Goal: Task Accomplishment & Management: Manage account settings

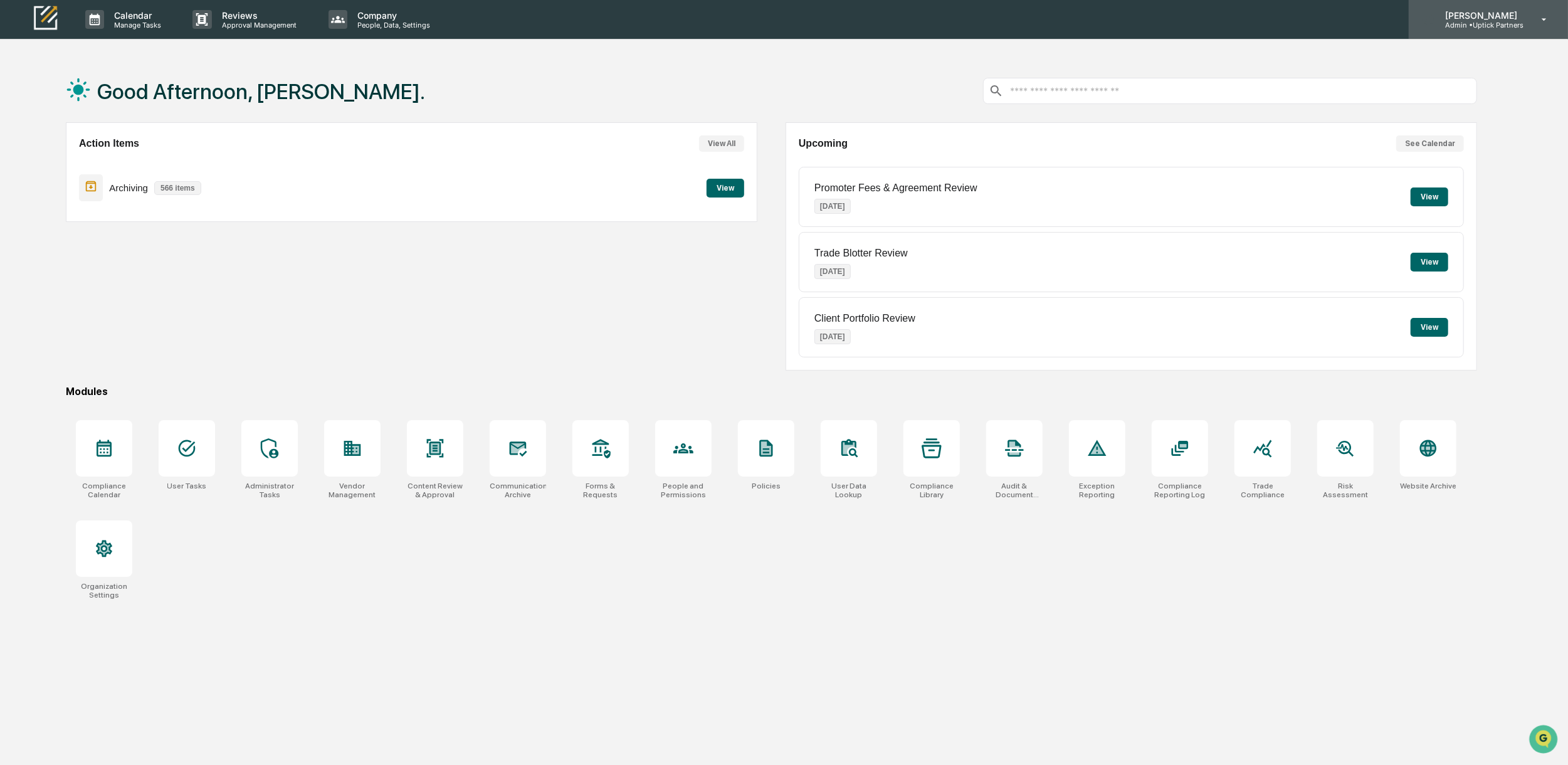
click at [1537, 19] on icon at bounding box center [1544, 19] width 22 height 12
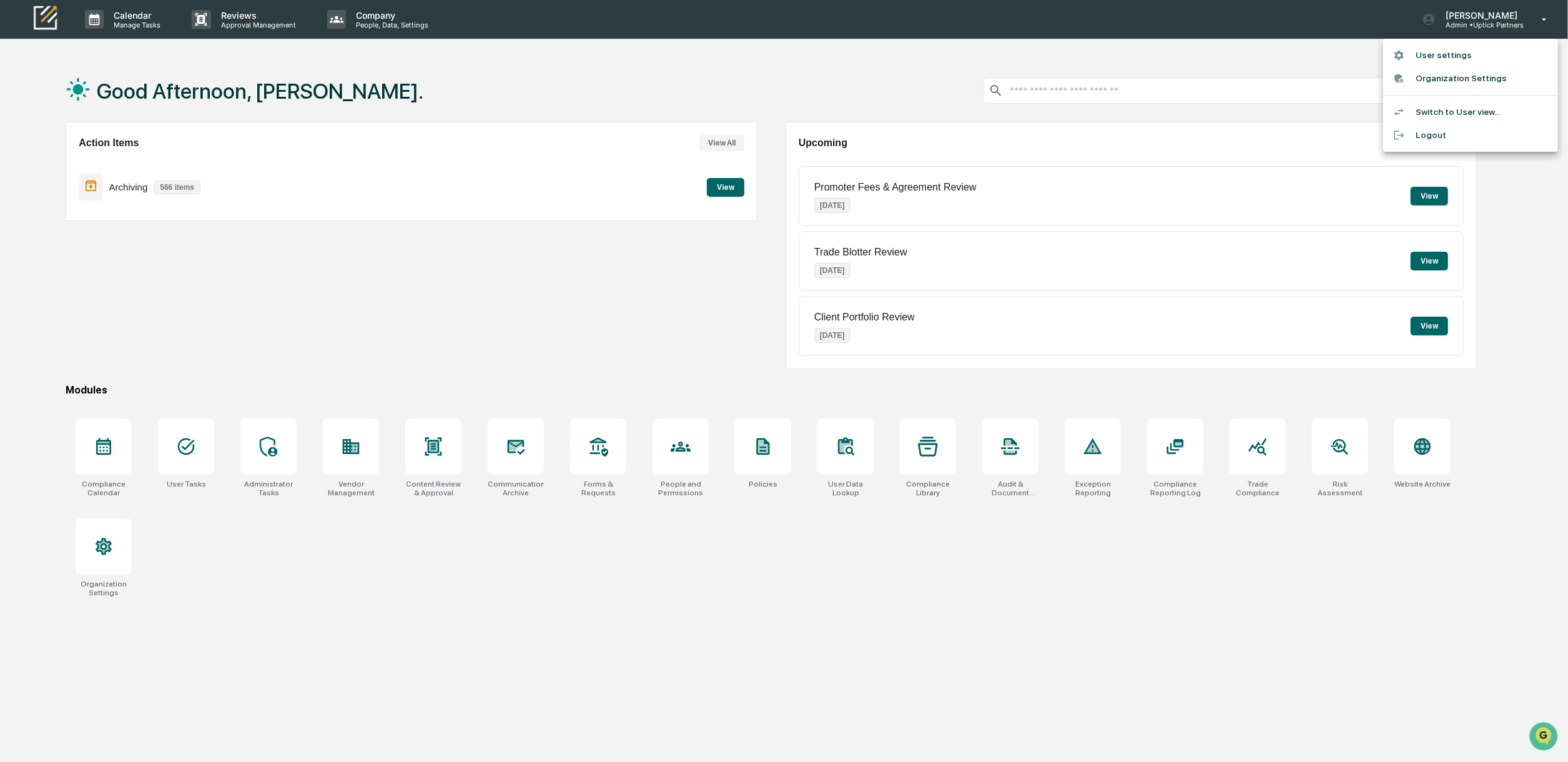
click at [1467, 115] on li "Switch to User view..." at bounding box center [1471, 112] width 174 height 23
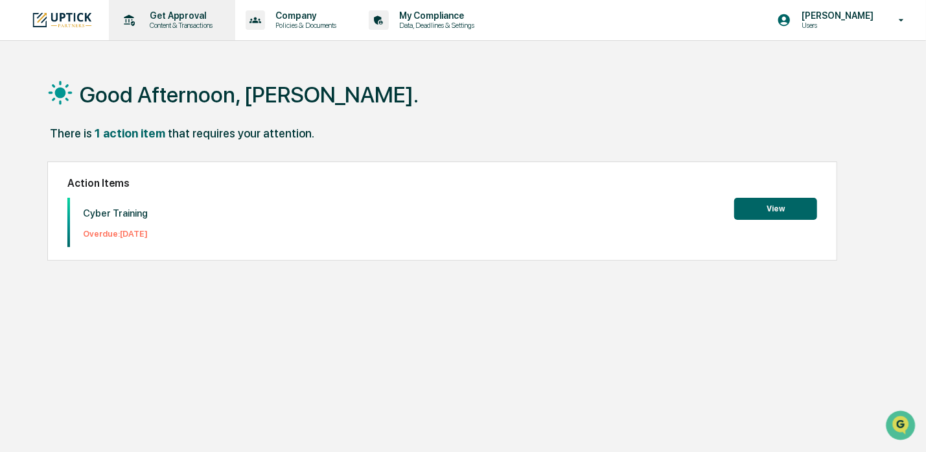
click at [175, 23] on p "Content & Transactions" at bounding box center [179, 25] width 80 height 9
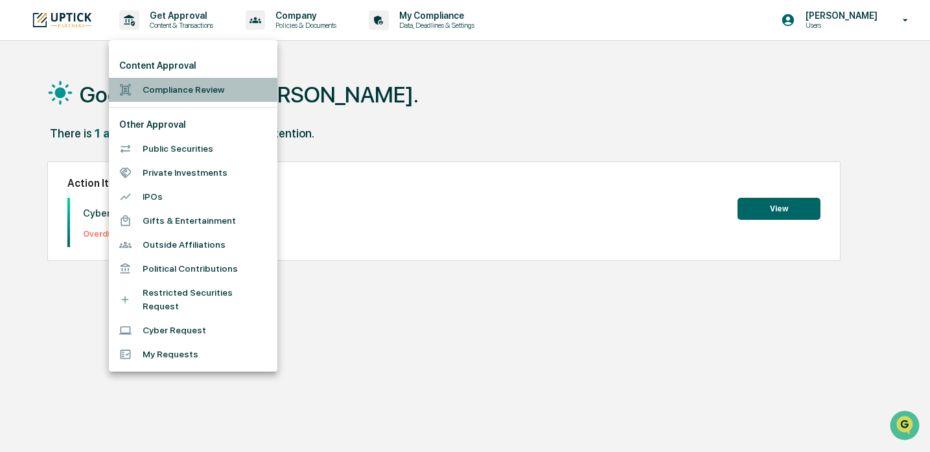
click at [169, 91] on li "Compliance Review" at bounding box center [193, 90] width 169 height 24
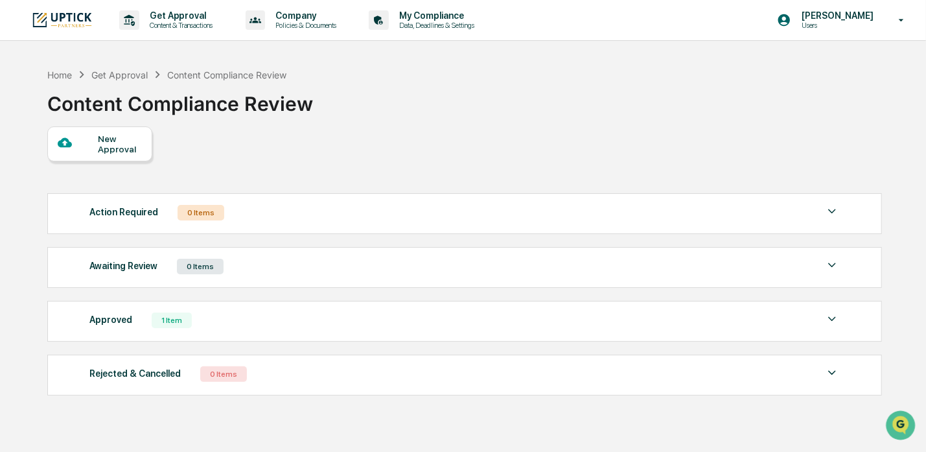
click at [126, 145] on div "New Approval" at bounding box center [119, 144] width 43 height 21
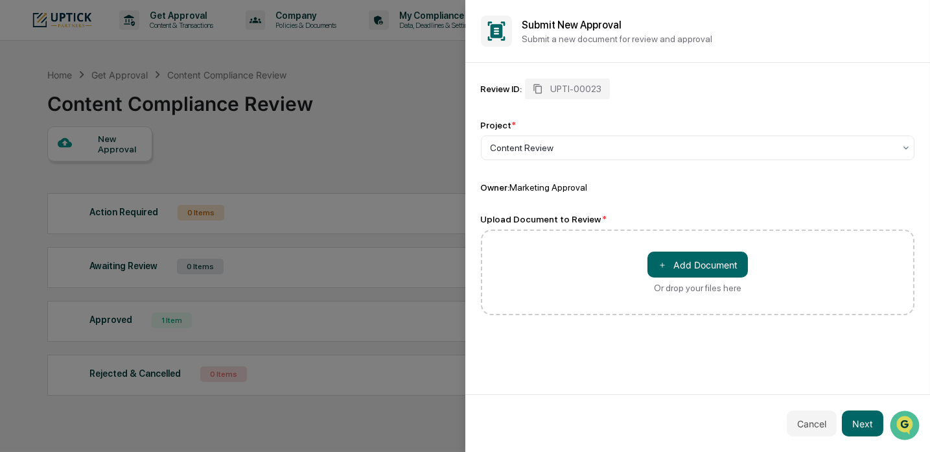
click at [913, 13] on div "Submit New Approval Submit a new document for review and approval" at bounding box center [697, 31] width 465 height 63
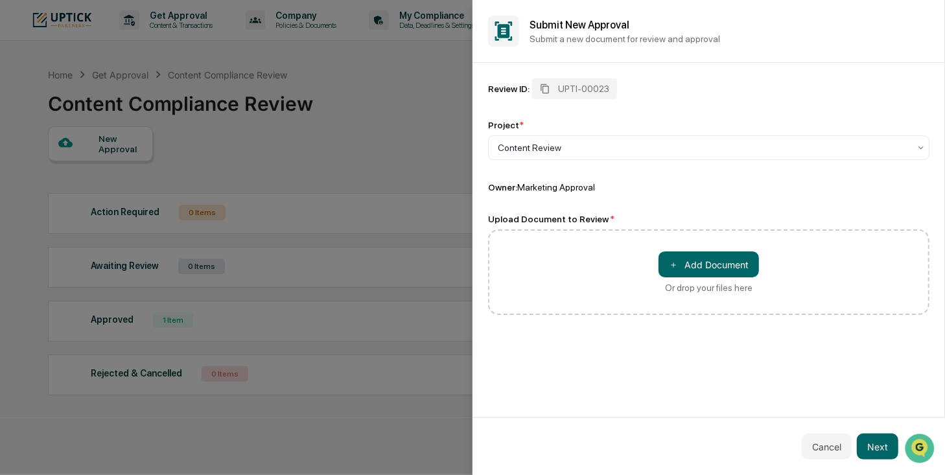
click at [920, 13] on div "Submit New Approval Submit a new document for review and approval" at bounding box center [708, 31] width 472 height 63
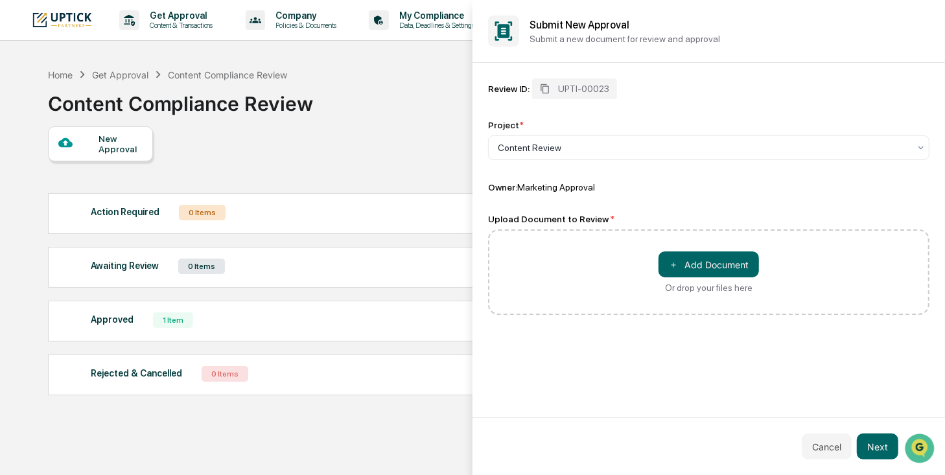
click at [394, 92] on div at bounding box center [472, 237] width 945 height 475
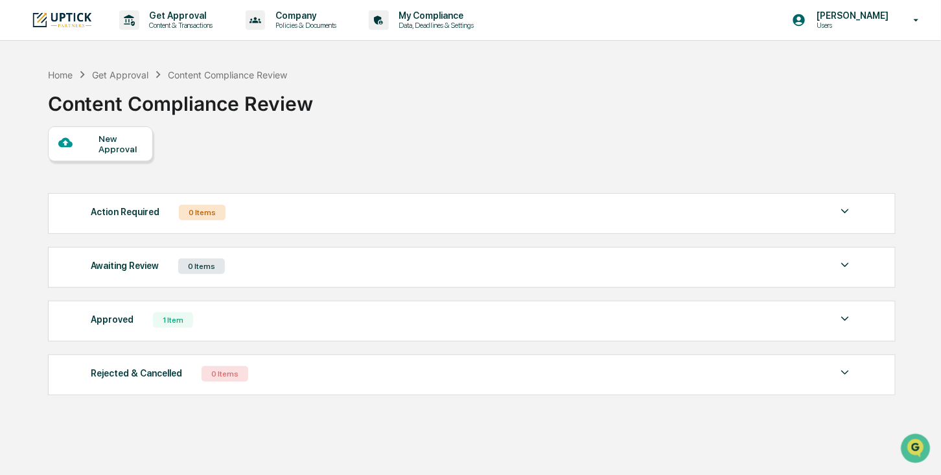
click at [71, 26] on img at bounding box center [62, 19] width 62 height 17
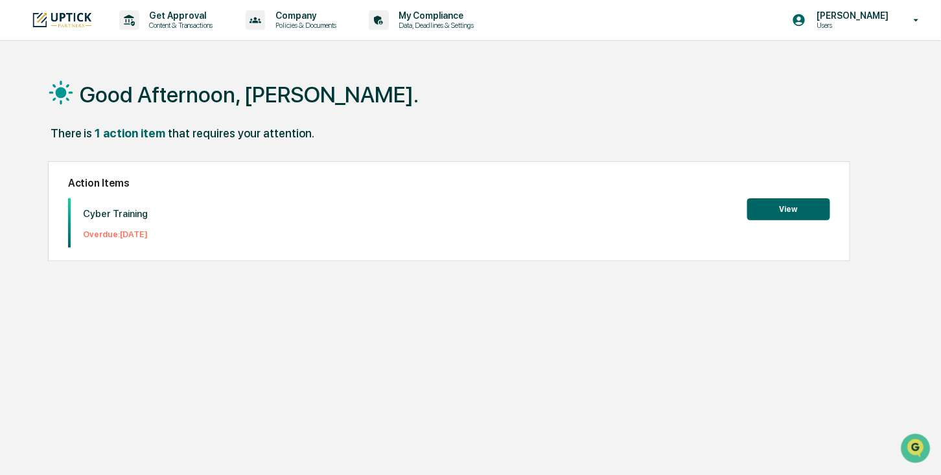
drag, startPoint x: 169, startPoint y: 229, endPoint x: 62, endPoint y: 213, distance: 108.1
click at [62, 213] on div "Action Items Cyber Training Overdue: [DATE] View" at bounding box center [449, 211] width 802 height 100
click at [200, 237] on div "Cyber Training Overdue: [DATE] View" at bounding box center [449, 222] width 762 height 49
drag, startPoint x: 51, startPoint y: 231, endPoint x: 66, endPoint y: 205, distance: 30.8
click at [66, 205] on div "Action Items Cyber Training Overdue: [DATE] View" at bounding box center [449, 211] width 802 height 100
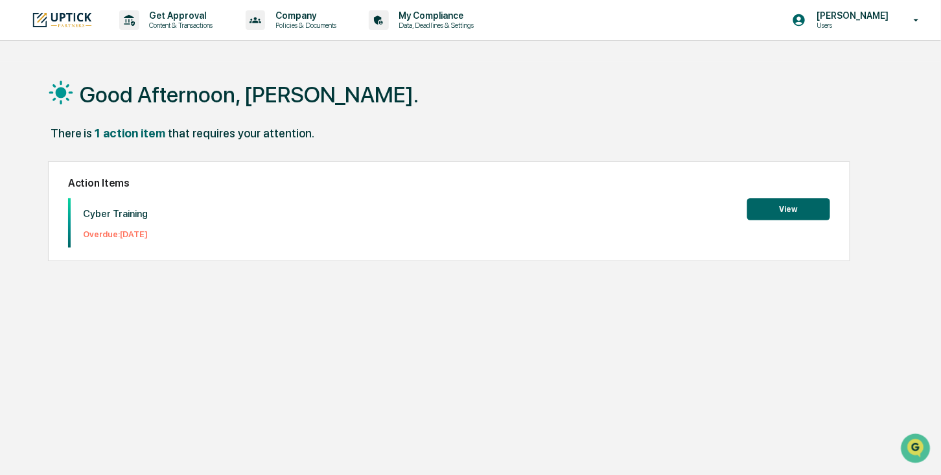
drag, startPoint x: 66, startPoint y: 205, endPoint x: 255, endPoint y: 201, distance: 188.6
click at [255, 202] on div "Cyber Training Overdue: [DATE] View" at bounding box center [449, 222] width 762 height 49
drag, startPoint x: 224, startPoint y: 244, endPoint x: 124, endPoint y: 214, distance: 104.2
click at [124, 214] on div "Cyber Training Overdue: [DATE] View" at bounding box center [449, 222] width 762 height 49
drag, startPoint x: 125, startPoint y: 214, endPoint x: 270, endPoint y: 325, distance: 182.6
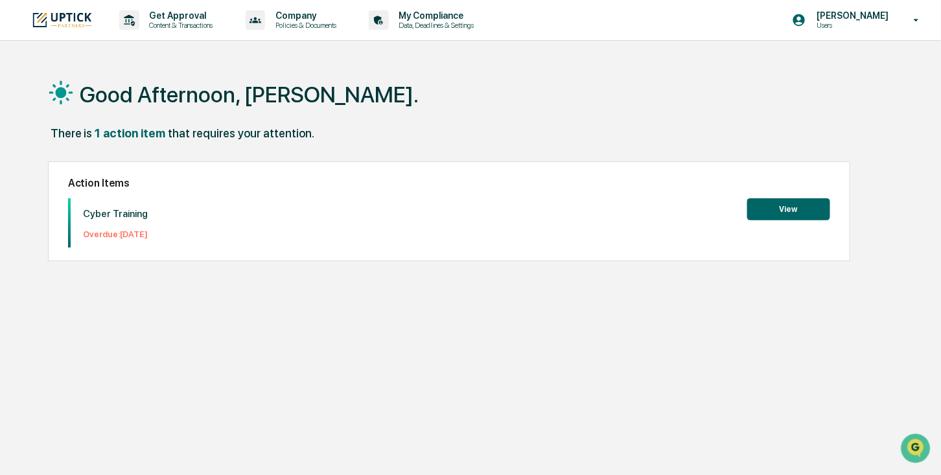
click at [264, 327] on div "Good Afternoon, [PERSON_NAME]. There is 1 action item that requires your attent…" at bounding box center [472, 299] width 886 height 475
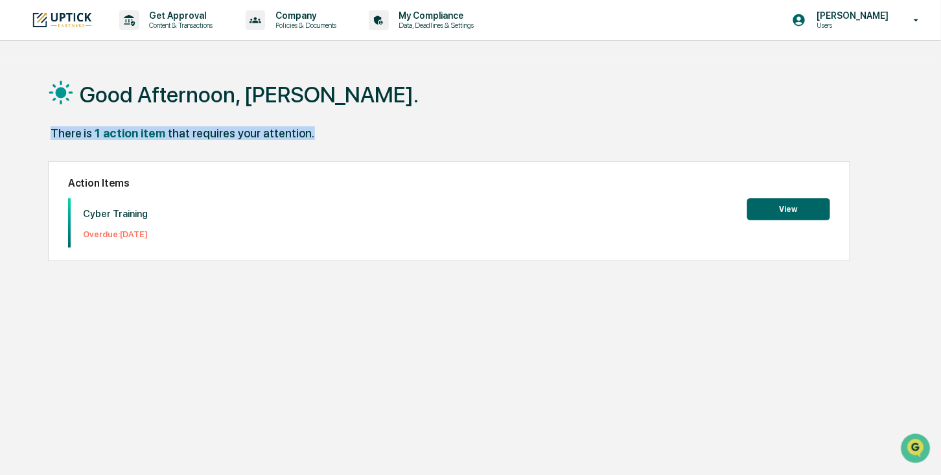
drag, startPoint x: 43, startPoint y: 134, endPoint x: 385, endPoint y: 133, distance: 342.2
click at [385, 133] on div "Good Afternoon, [PERSON_NAME]. There is 1 action item that requires your attent…" at bounding box center [472, 299] width 886 height 475
drag, startPoint x: 385, startPoint y: 133, endPoint x: 390, endPoint y: 151, distance: 18.9
click at [387, 137] on div "There is 1 action item that requires your attention." at bounding box center [471, 139] width 847 height 27
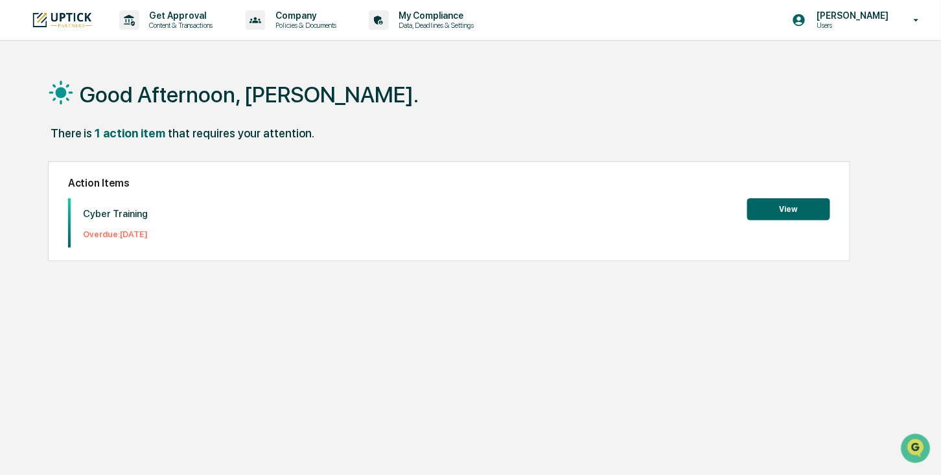
click at [180, 311] on div "Good Afternoon, [PERSON_NAME]. There is 1 action item that requires your attent…" at bounding box center [472, 299] width 886 height 475
click at [202, 20] on p "Get Approval" at bounding box center [179, 15] width 80 height 10
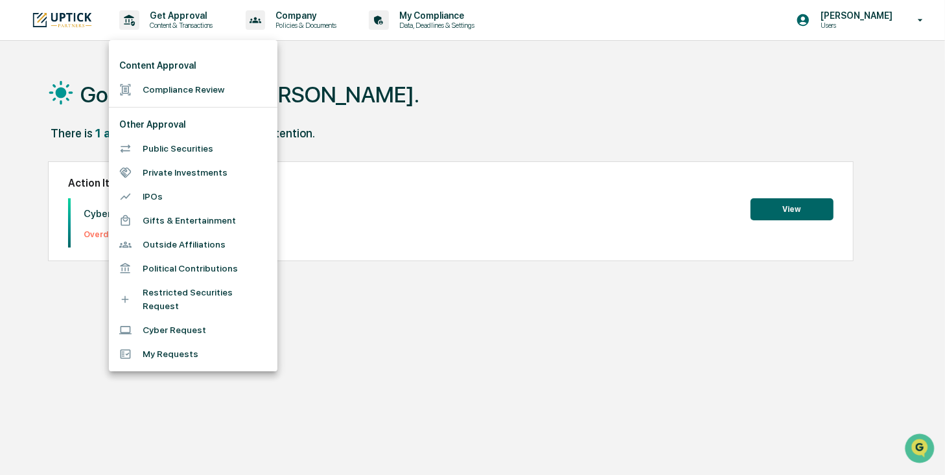
click at [209, 89] on li "Compliance Review" at bounding box center [193, 90] width 169 height 24
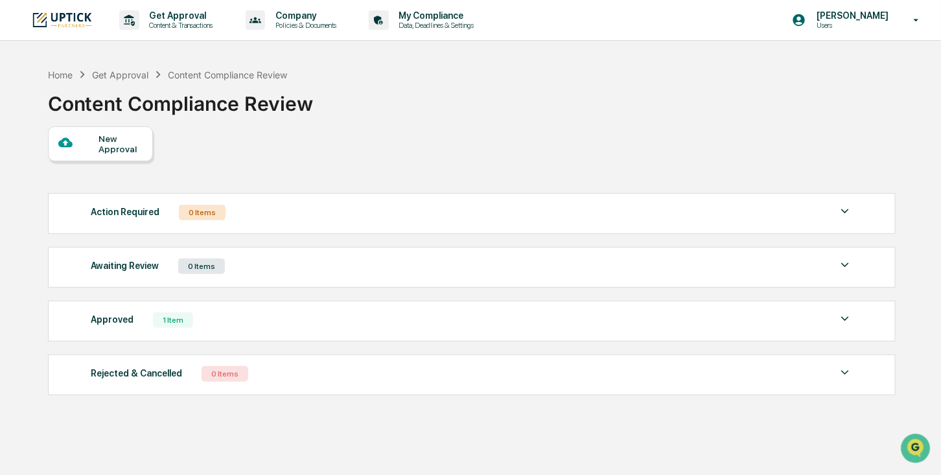
click at [134, 139] on div "New Approval" at bounding box center [120, 144] width 43 height 21
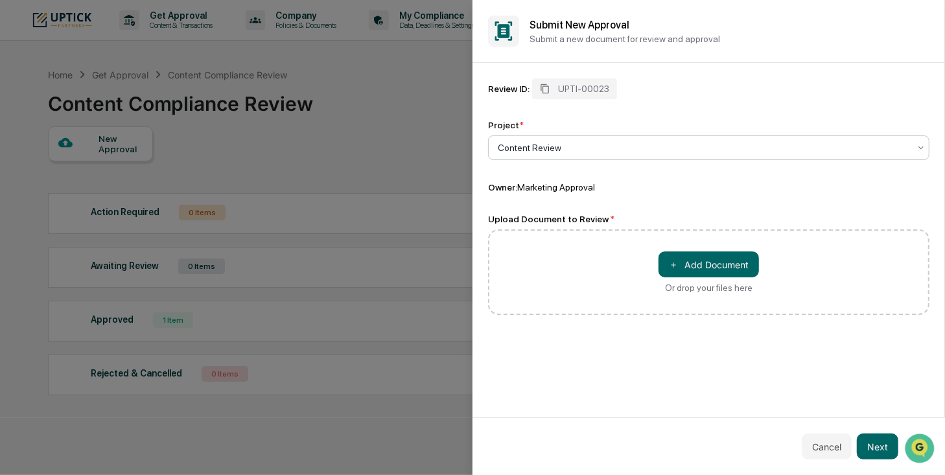
click at [916, 150] on icon at bounding box center [921, 148] width 10 height 10
click at [841, 131] on div "Project * Content Review" at bounding box center [708, 140] width 441 height 40
click at [923, 202] on div "Review ID: UPTI-00023 Project * Content Review Owner: Marketing Approval Upload…" at bounding box center [708, 196] width 441 height 237
click at [842, 443] on button "Cancel" at bounding box center [827, 447] width 50 height 26
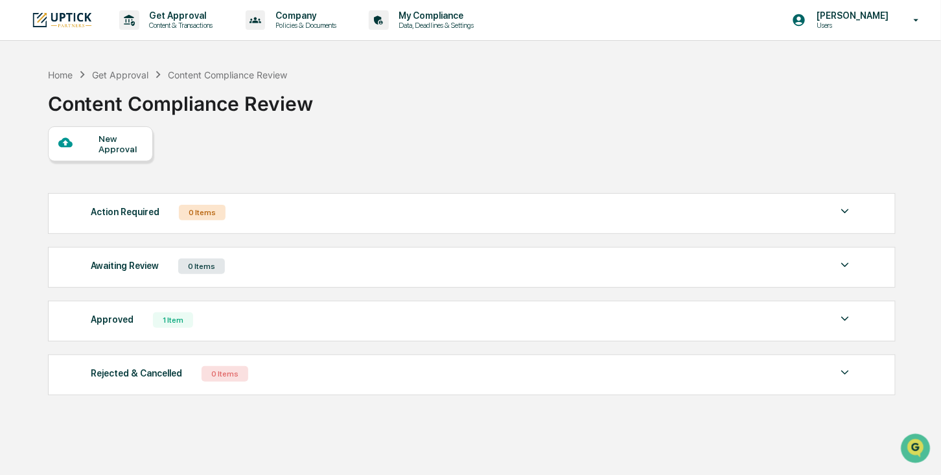
click at [846, 320] on img at bounding box center [845, 319] width 16 height 16
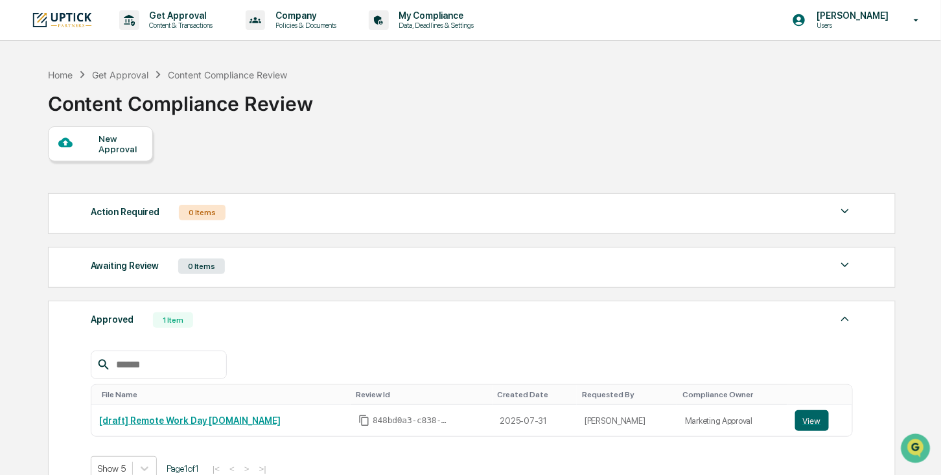
scroll to position [74, 0]
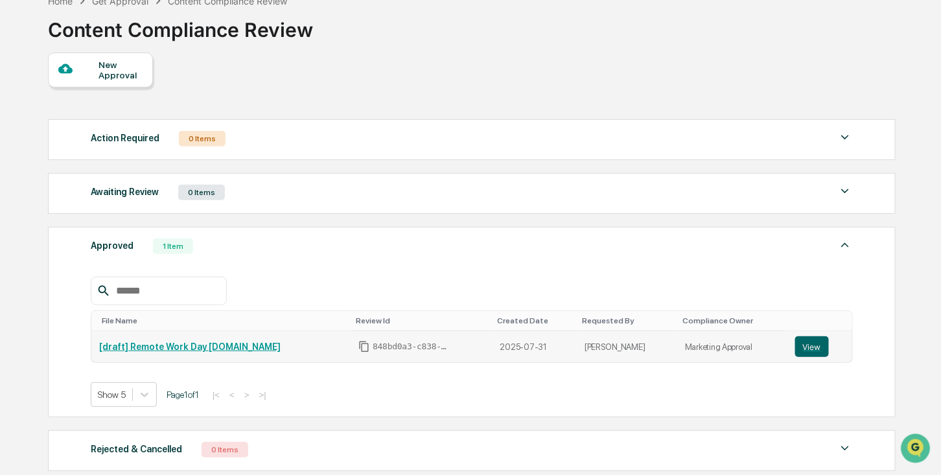
click at [169, 345] on link "[draft] Remote Work Day [DOMAIN_NAME]" at bounding box center [189, 347] width 181 height 10
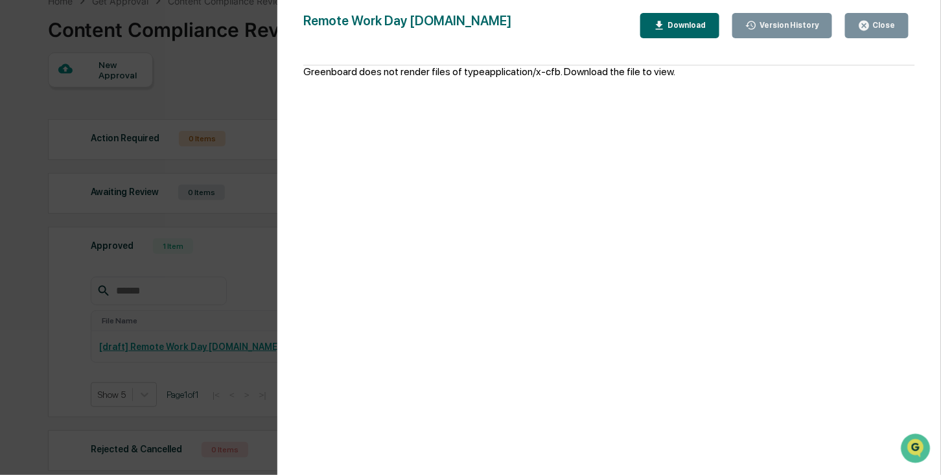
click at [878, 29] on div "Close" at bounding box center [882, 25] width 25 height 9
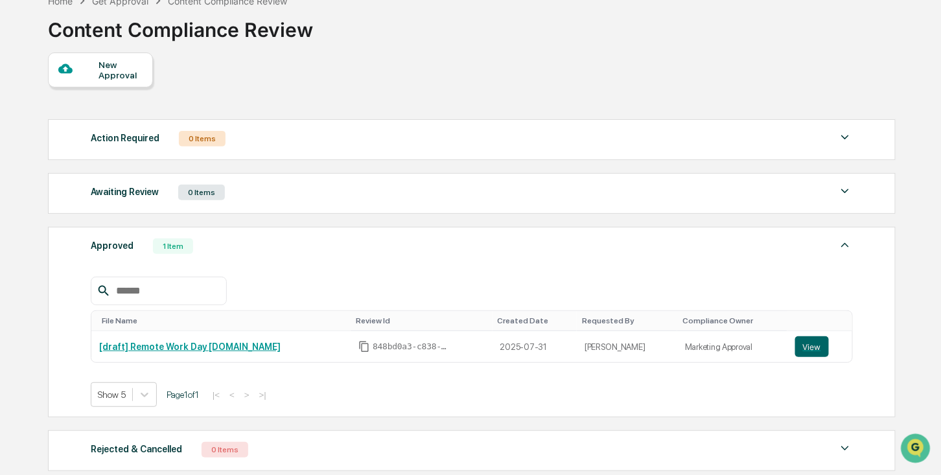
scroll to position [111, 0]
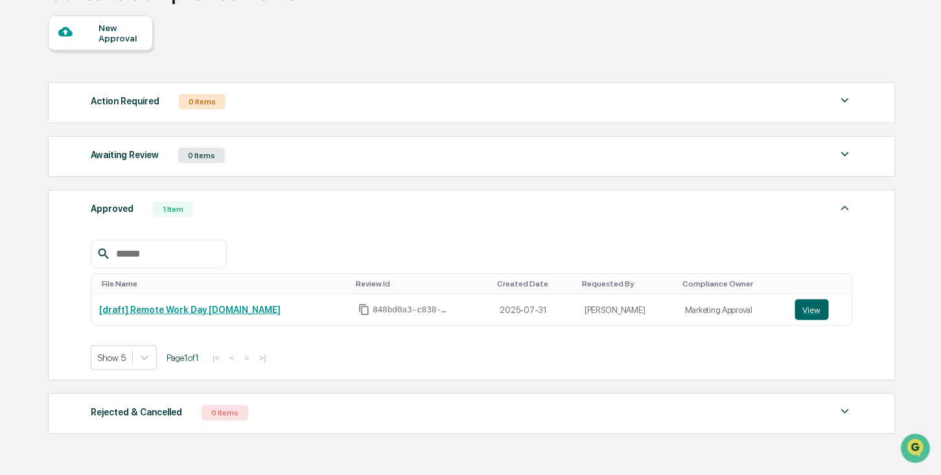
click at [842, 209] on img at bounding box center [845, 208] width 16 height 16
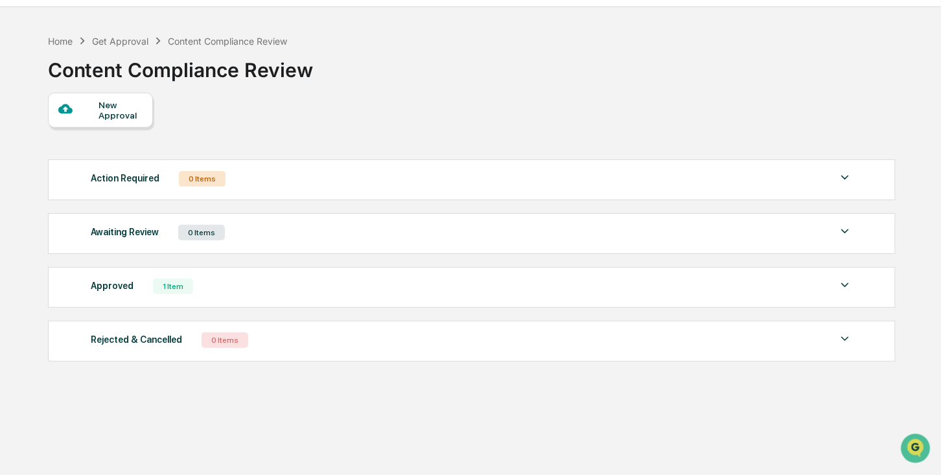
scroll to position [0, 0]
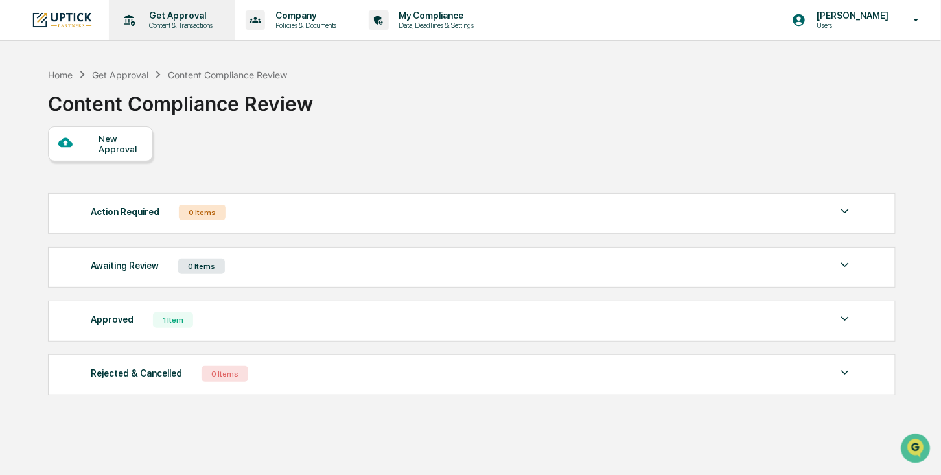
click at [185, 25] on p "Content & Transactions" at bounding box center [179, 25] width 80 height 9
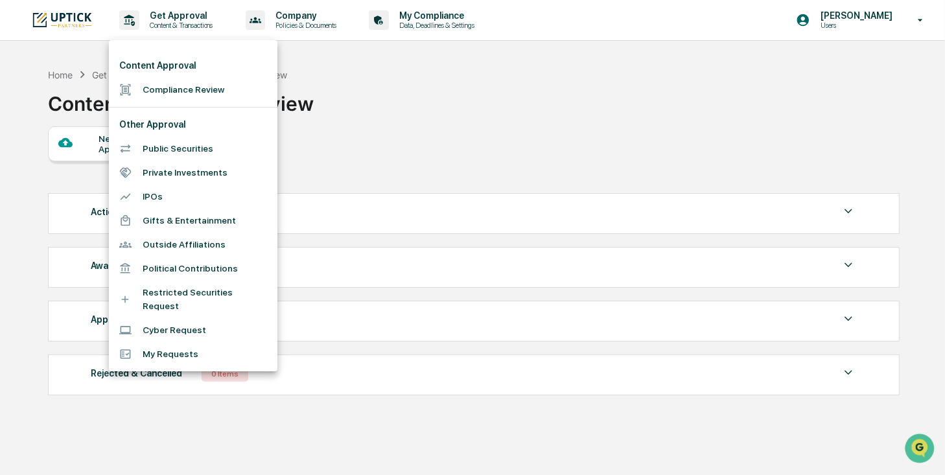
click at [225, 216] on li "Gifts & Entertainment" at bounding box center [193, 221] width 169 height 24
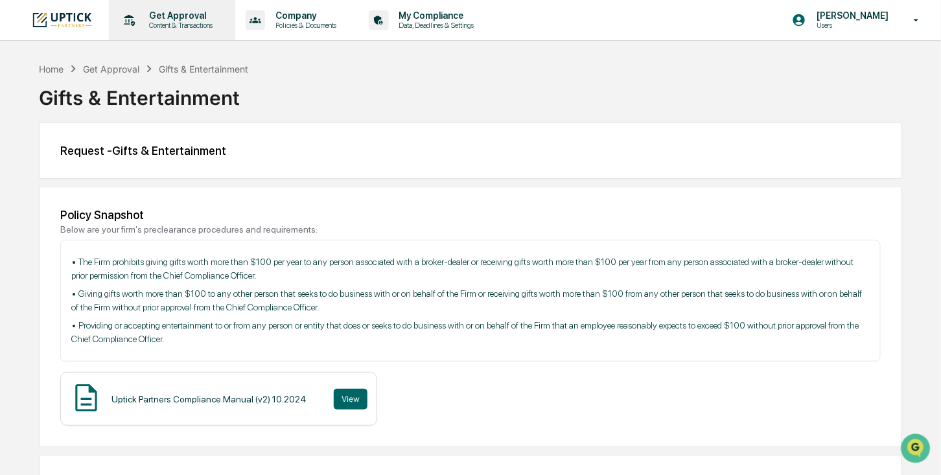
click at [167, 16] on p "Get Approval" at bounding box center [179, 15] width 80 height 10
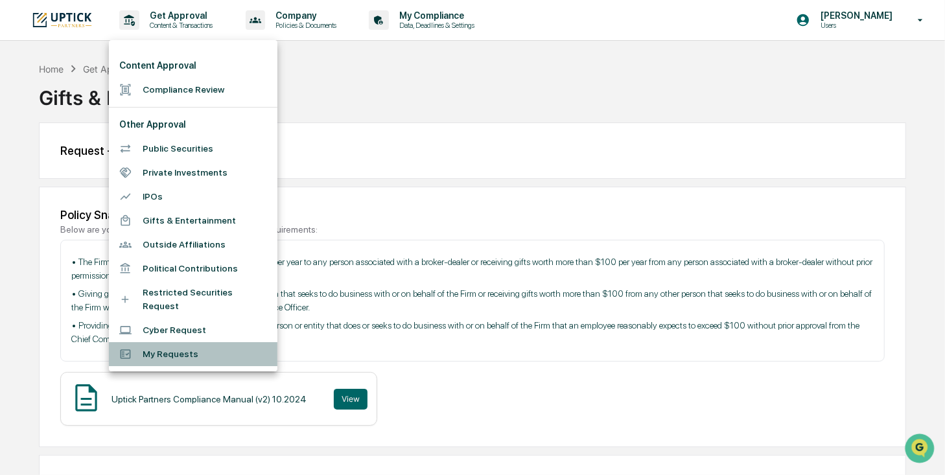
click at [184, 344] on li "My Requests" at bounding box center [193, 354] width 169 height 24
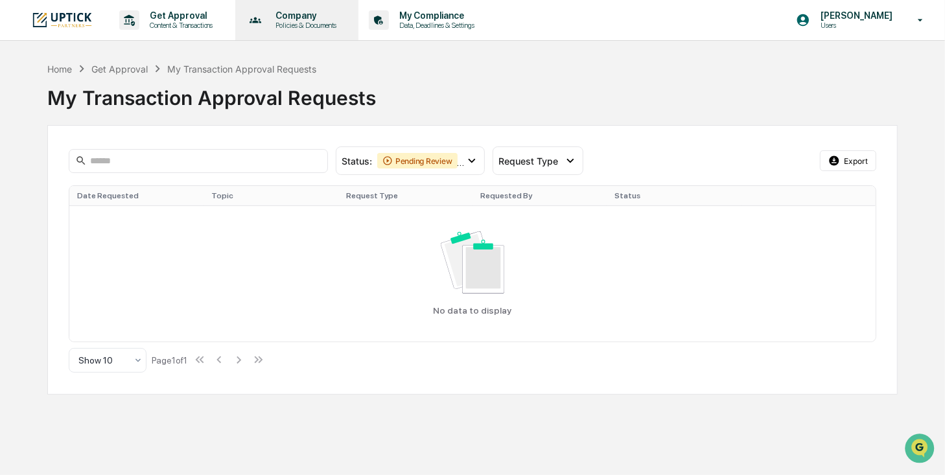
click at [316, 19] on p "Company" at bounding box center [304, 15] width 78 height 10
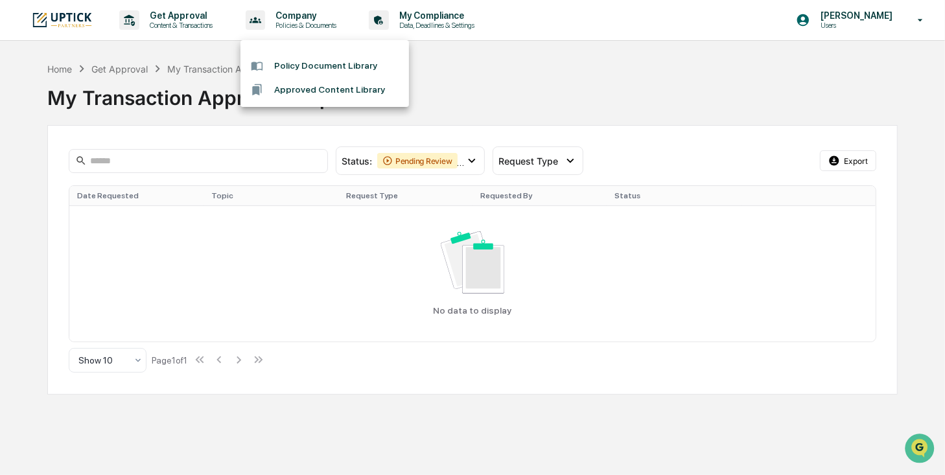
click at [460, 23] on div at bounding box center [472, 237] width 945 height 475
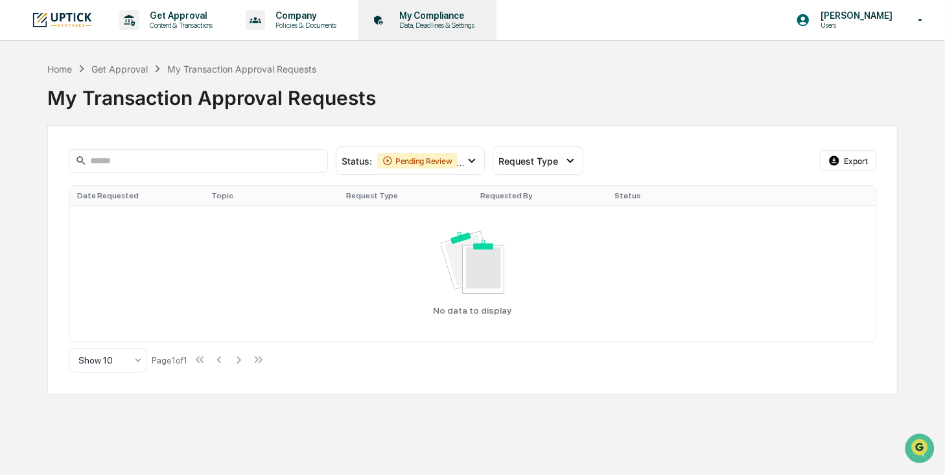
click at [460, 21] on p "Data, Deadlines & Settings" at bounding box center [435, 25] width 92 height 9
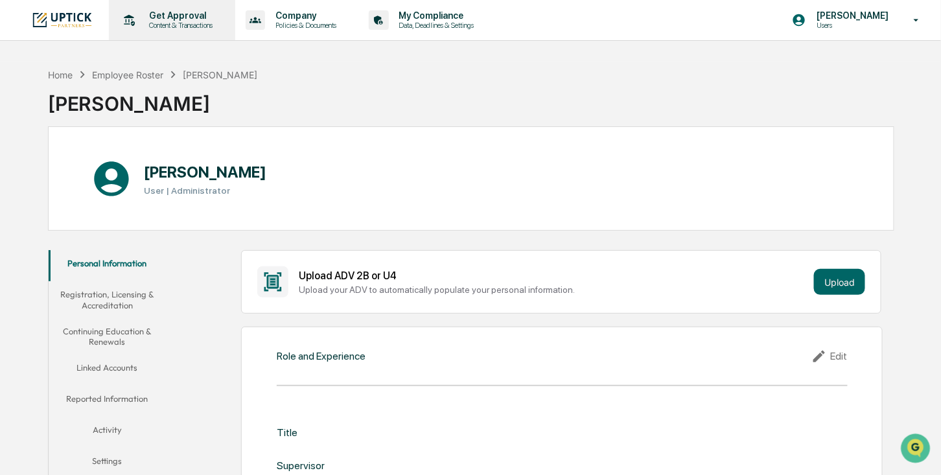
click at [177, 23] on p "Content & Transactions" at bounding box center [179, 25] width 80 height 9
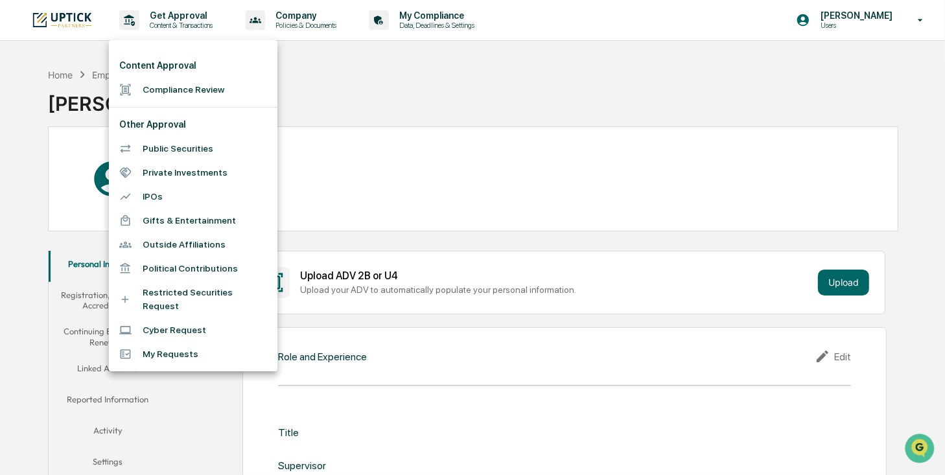
click at [305, 65] on div at bounding box center [472, 237] width 945 height 475
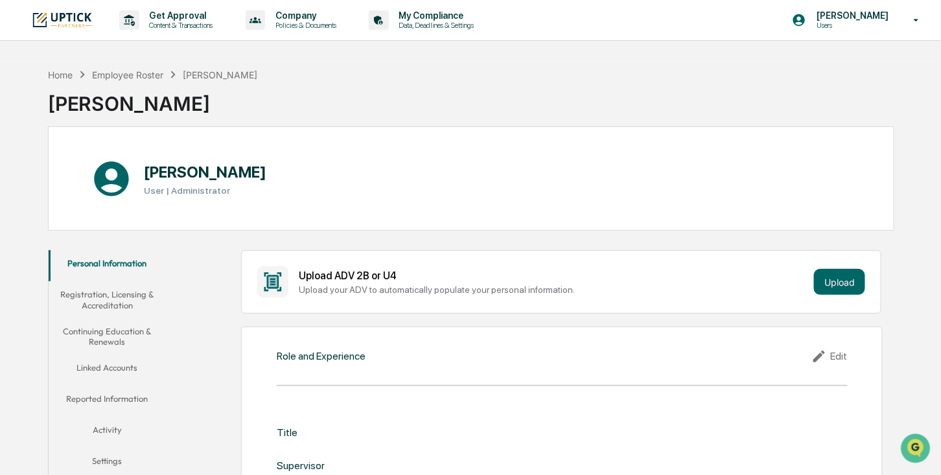
click at [342, 101] on div "Home Employee Roster [PERSON_NAME] [PERSON_NAME]" at bounding box center [471, 94] width 847 height 65
click at [183, 25] on p "Content & Transactions" at bounding box center [179, 25] width 80 height 9
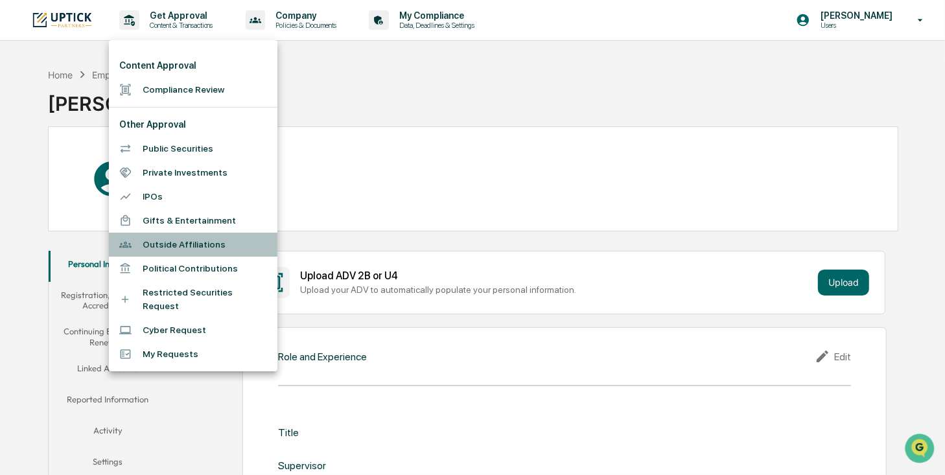
click at [201, 246] on li "Outside Affiliations" at bounding box center [193, 245] width 169 height 24
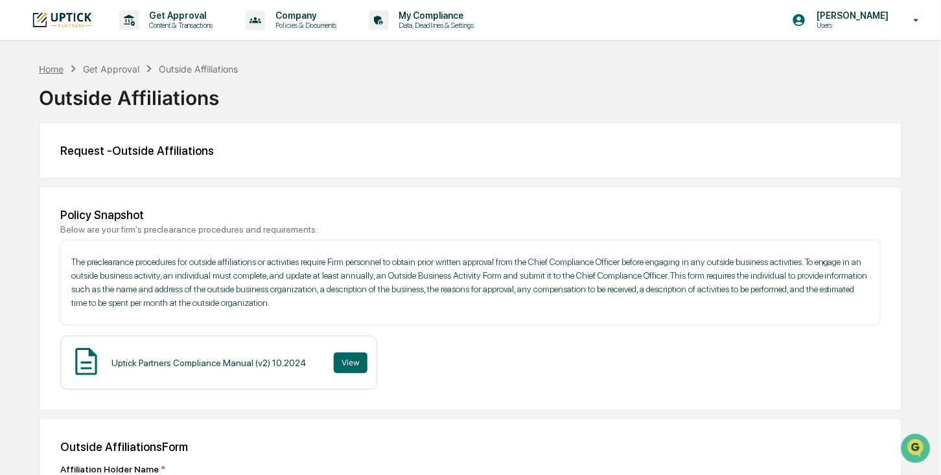
click at [47, 71] on div "Home" at bounding box center [51, 69] width 25 height 11
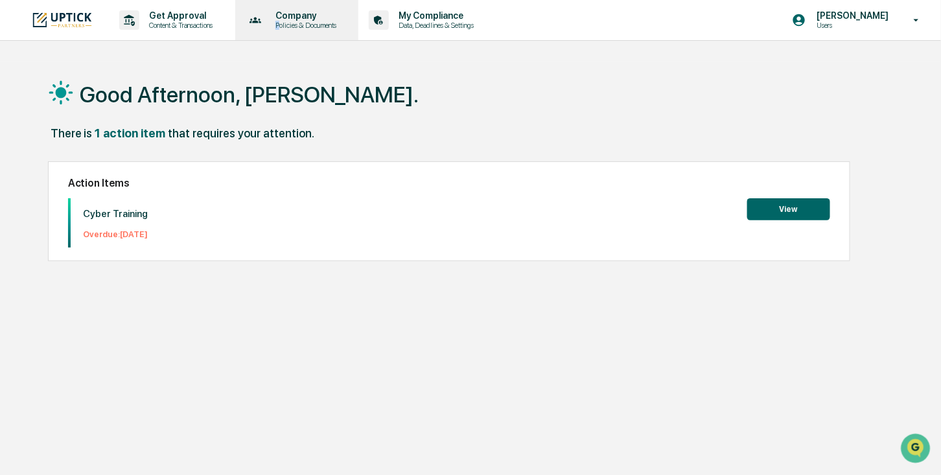
click at [279, 28] on p "Policies & Documents" at bounding box center [304, 25] width 78 height 9
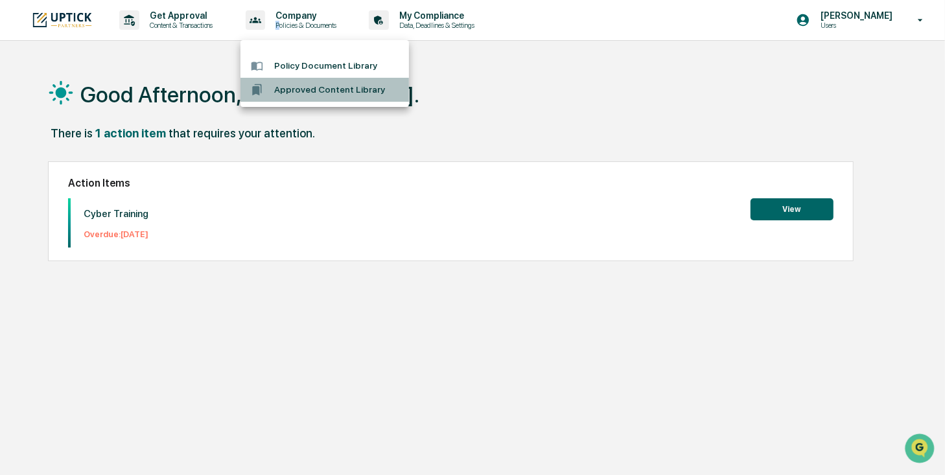
click at [285, 92] on li "Approved Content Library" at bounding box center [324, 90] width 169 height 24
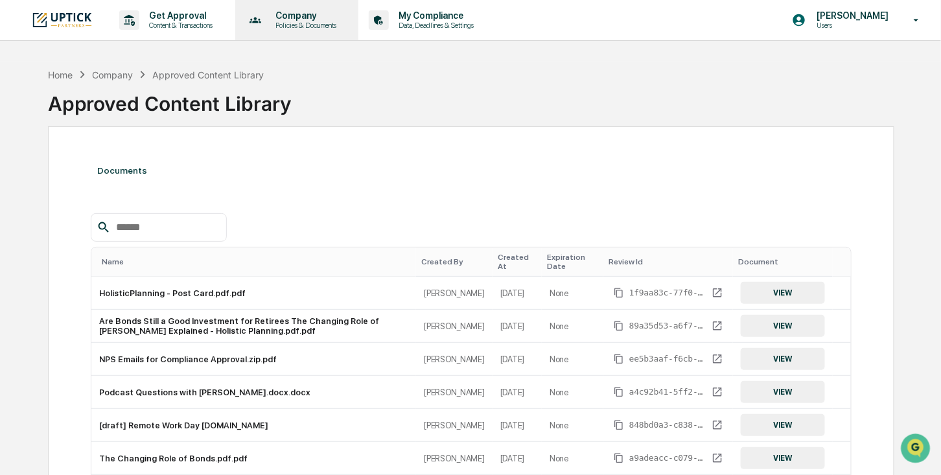
click at [279, 23] on p "Policies & Documents" at bounding box center [304, 25] width 78 height 9
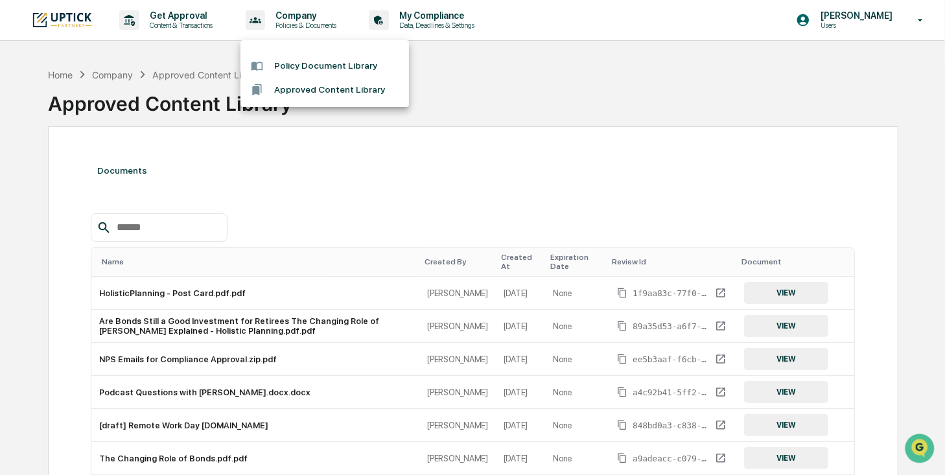
drag, startPoint x: 313, startPoint y: 69, endPoint x: 320, endPoint y: 61, distance: 10.6
click at [313, 69] on li "Policy Document Library" at bounding box center [324, 66] width 169 height 24
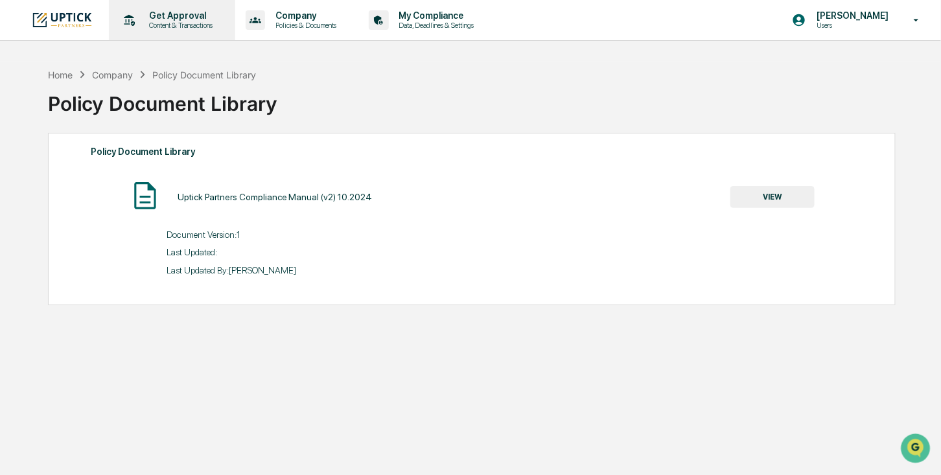
click at [165, 17] on p "Get Approval" at bounding box center [179, 15] width 80 height 10
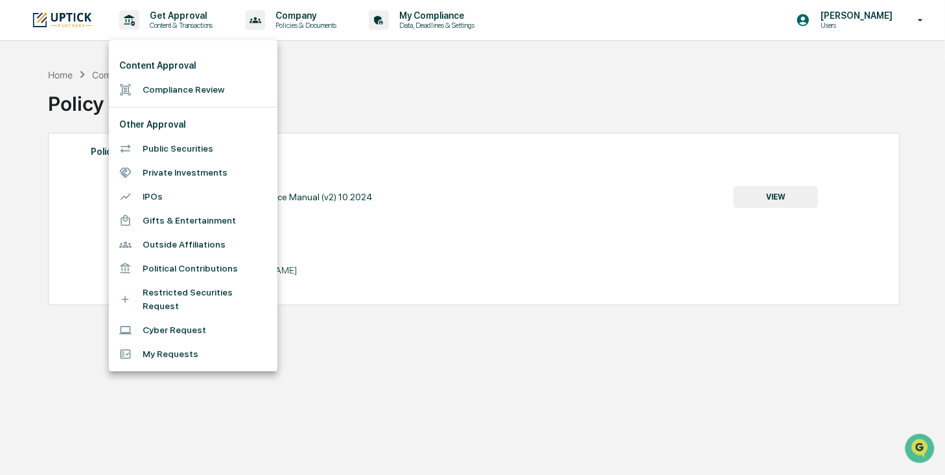
click at [161, 220] on li "Gifts & Entertainment" at bounding box center [193, 221] width 169 height 24
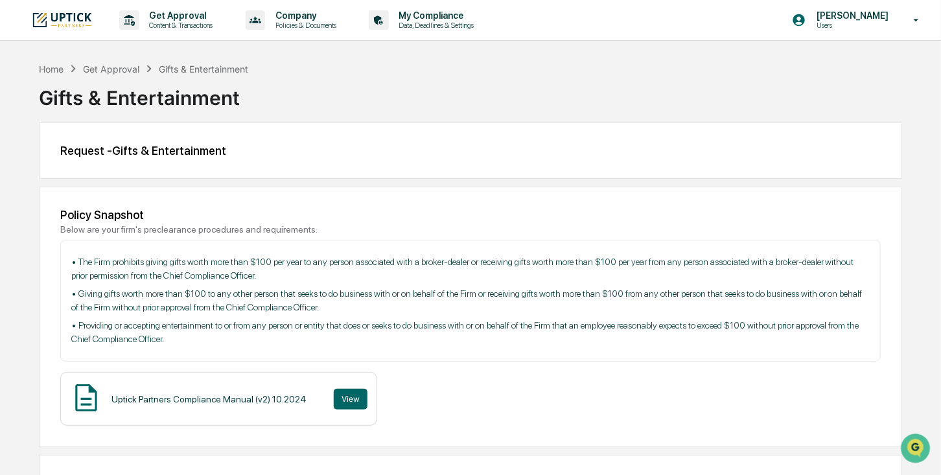
click at [111, 75] on div "Home Get Approval Gifts & Entertainment" at bounding box center [144, 69] width 210 height 14
click at [108, 73] on div "Get Approval" at bounding box center [111, 69] width 56 height 11
drag, startPoint x: 108, startPoint y: 73, endPoint x: 277, endPoint y: 70, distance: 169.2
click at [277, 70] on div "Home Get Approval Gifts & Entertainment Gifts & Entertainment" at bounding box center [470, 88] width 863 height 53
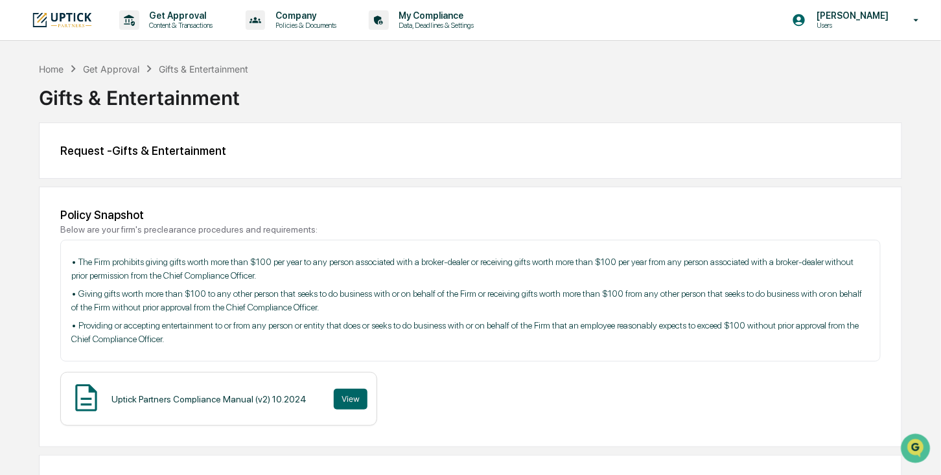
click at [114, 69] on div "Get Approval" at bounding box center [111, 69] width 56 height 11
click at [56, 70] on div "Home" at bounding box center [51, 69] width 25 height 11
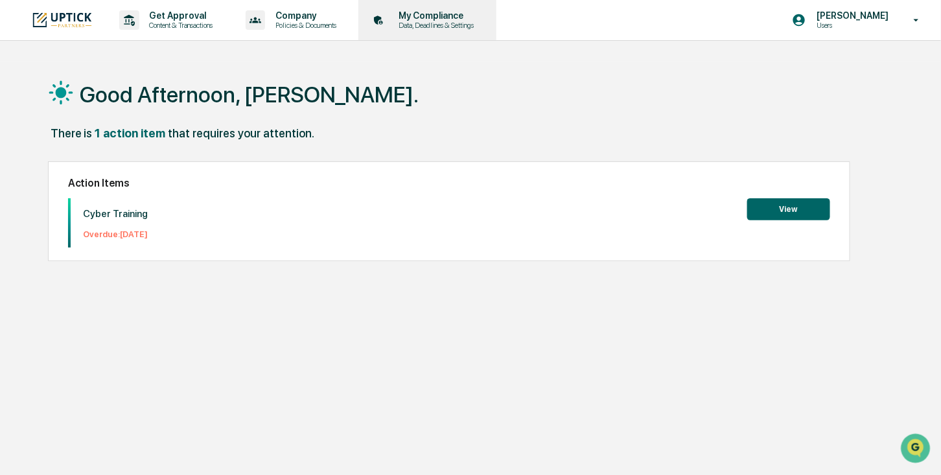
click at [423, 16] on p "My Compliance" at bounding box center [435, 15] width 92 height 10
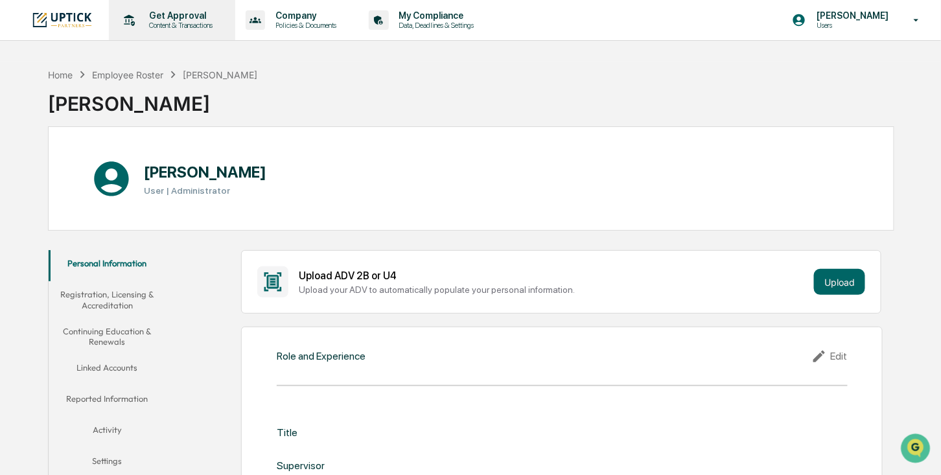
click at [168, 20] on p "Get Approval" at bounding box center [179, 15] width 80 height 10
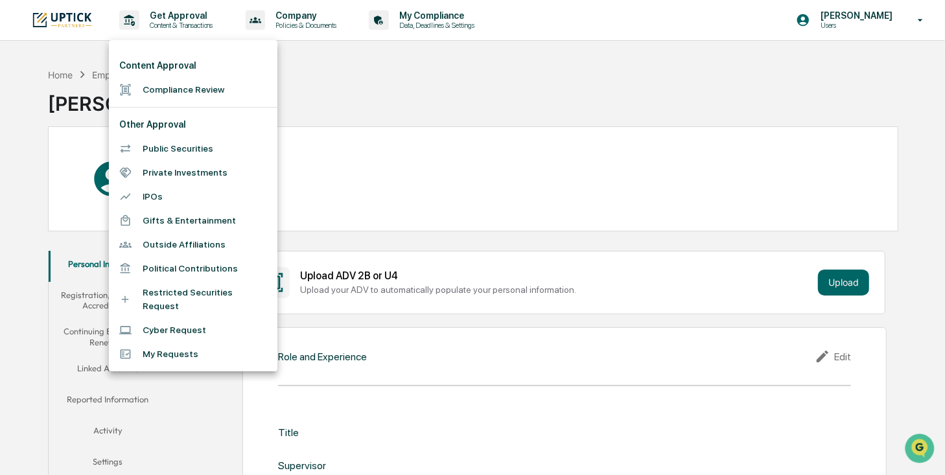
click at [183, 319] on li "Cyber Request" at bounding box center [193, 330] width 169 height 24
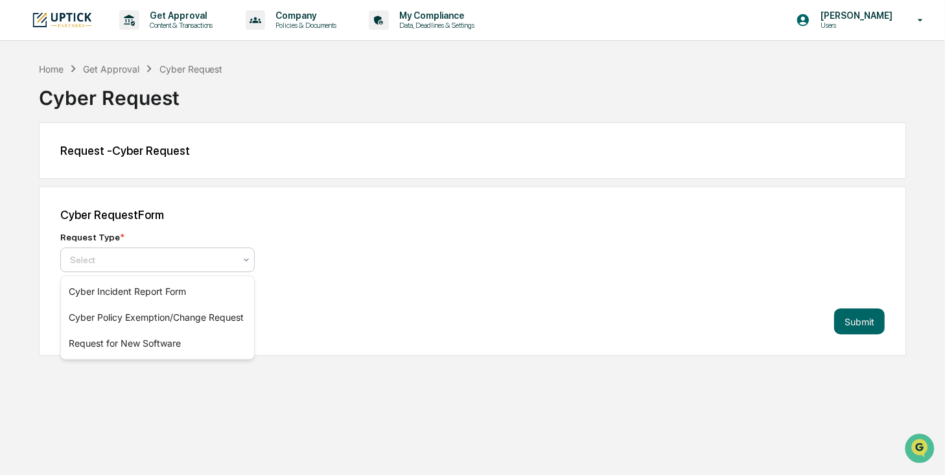
click at [248, 260] on icon at bounding box center [246, 260] width 5 height 3
click at [283, 428] on div "Get Approval Content & Transactions Company Policies & Documents My Compliance …" at bounding box center [472, 237] width 945 height 475
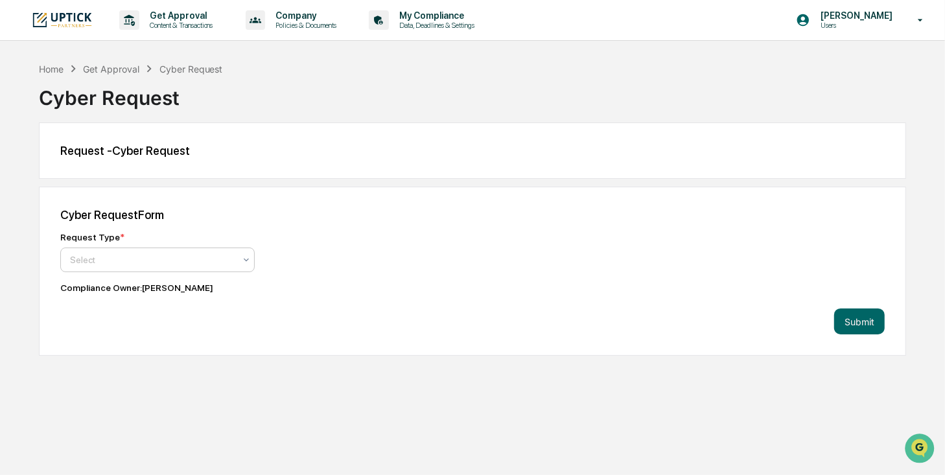
click at [249, 259] on icon at bounding box center [246, 260] width 10 height 10
click at [24, 115] on div "Home Get Approval Cyber Request Cyber Request Request - Cyber Request Cyber Req…" at bounding box center [472, 209] width 945 height 294
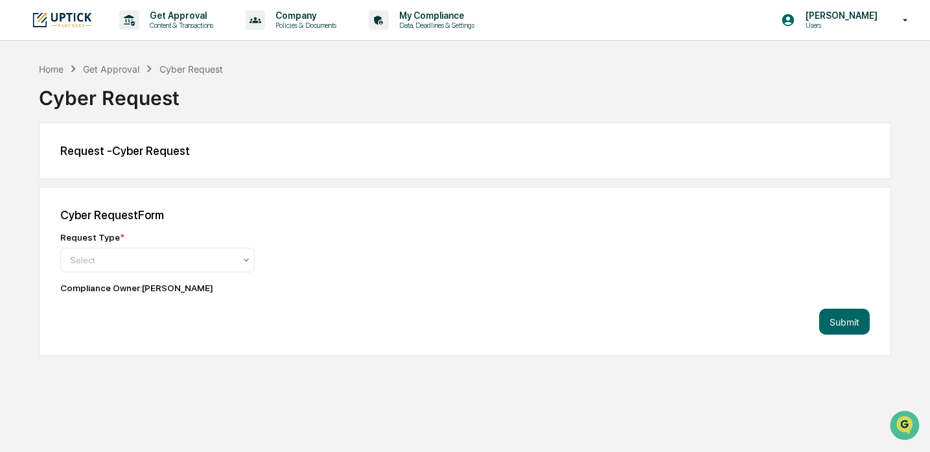
click at [904, 21] on icon at bounding box center [905, 20] width 23 height 12
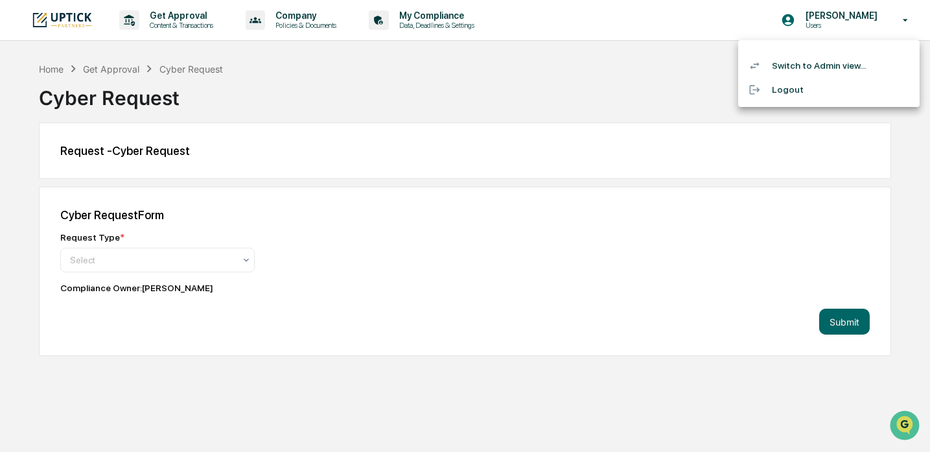
click at [827, 65] on li "Switch to Admin view..." at bounding box center [828, 66] width 181 height 24
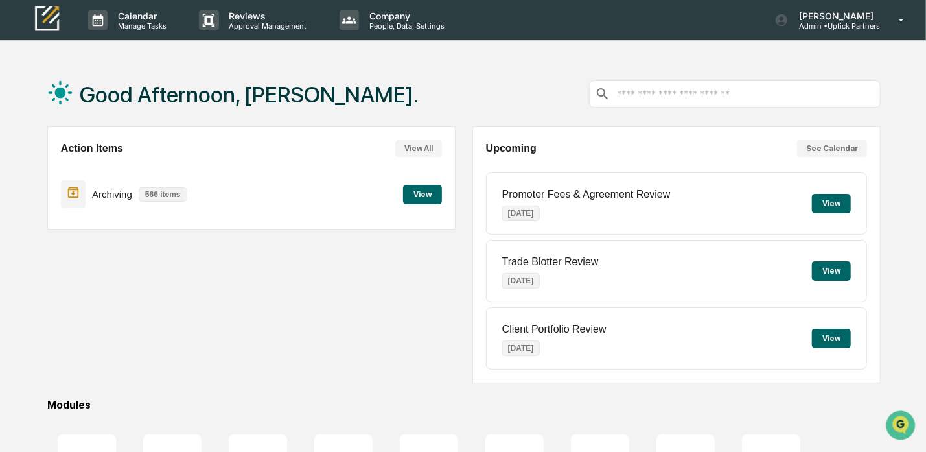
click at [492, 73] on div "Good Afternoon, [PERSON_NAME]." at bounding box center [463, 94] width 833 height 65
click at [141, 25] on p "Manage Tasks" at bounding box center [140, 25] width 65 height 9
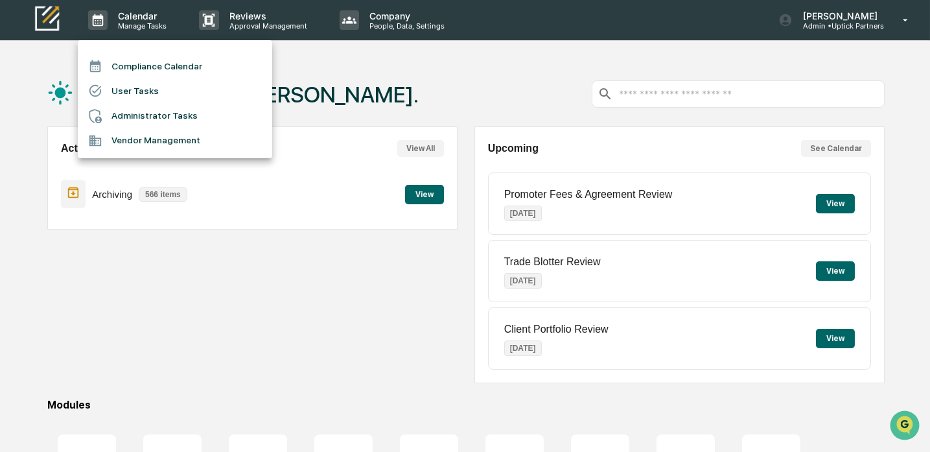
click at [147, 145] on li "Vendor Management" at bounding box center [175, 140] width 194 height 25
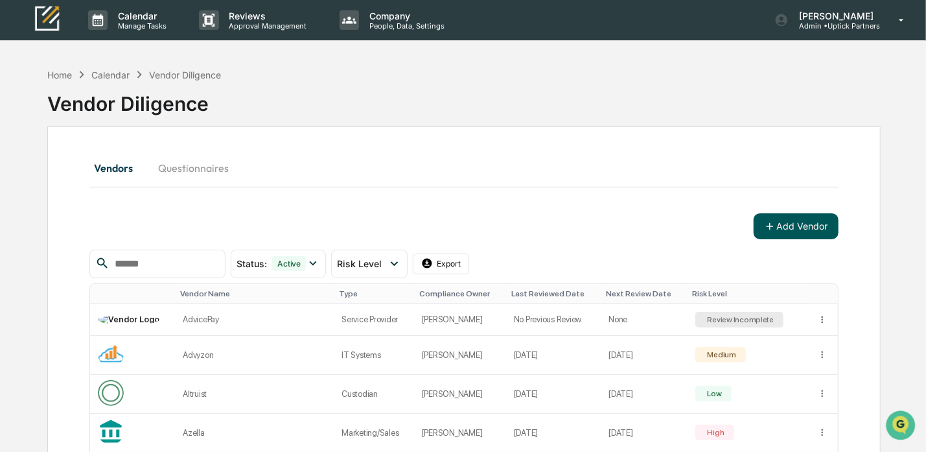
click at [778, 226] on button "Add Vendor" at bounding box center [796, 226] width 85 height 26
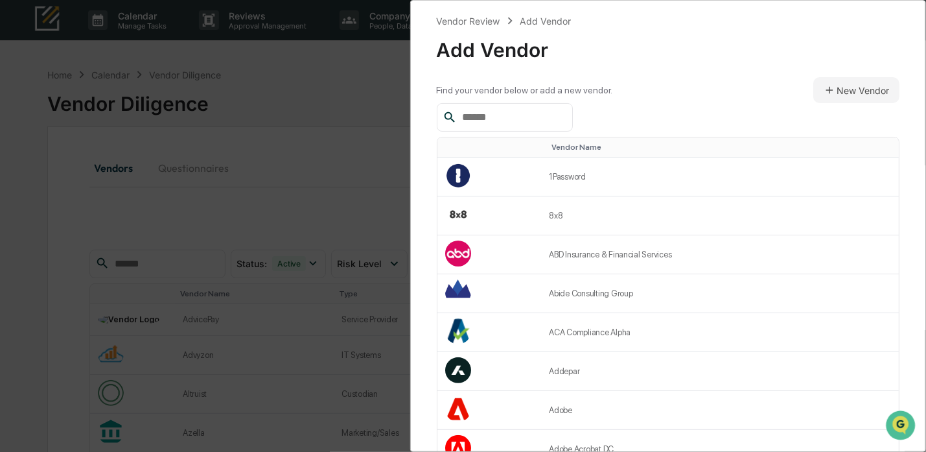
click at [484, 121] on input "text" at bounding box center [512, 117] width 110 height 17
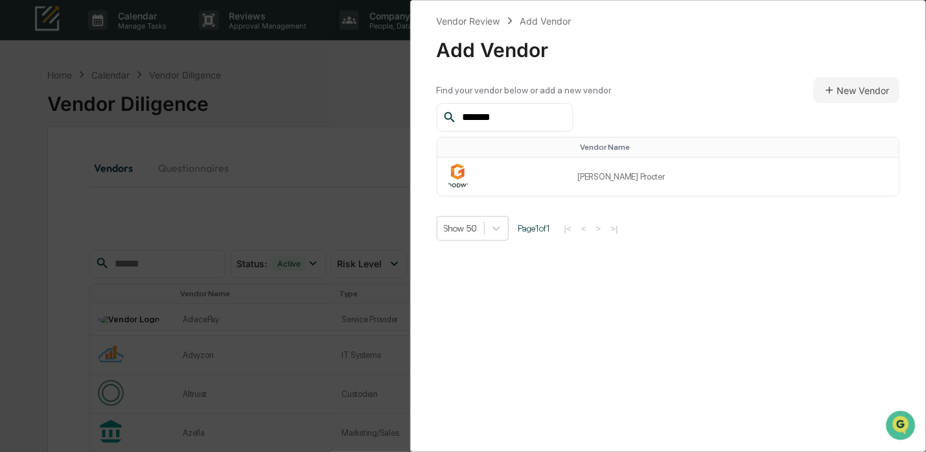
type input "********"
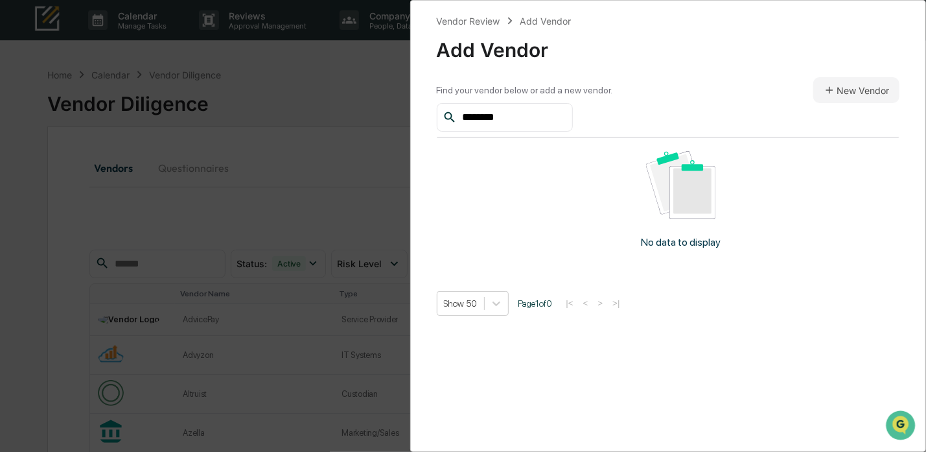
drag, startPoint x: 541, startPoint y: 119, endPoint x: 400, endPoint y: 115, distance: 141.3
click at [400, 115] on div "Vendor Review Add Vendor Add Vendor Find your vendor below or add a new vendor.…" at bounding box center [463, 226] width 926 height 452
type input "*"
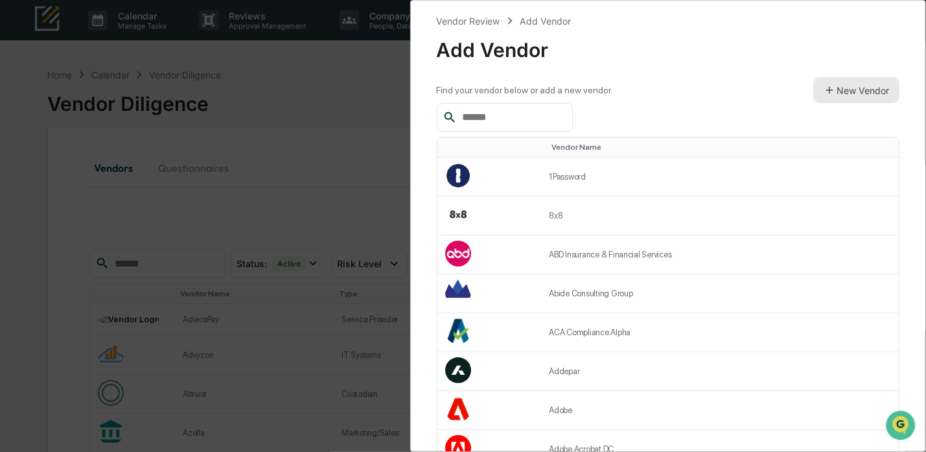
click at [846, 92] on button "New Vendor" at bounding box center [856, 90] width 86 height 26
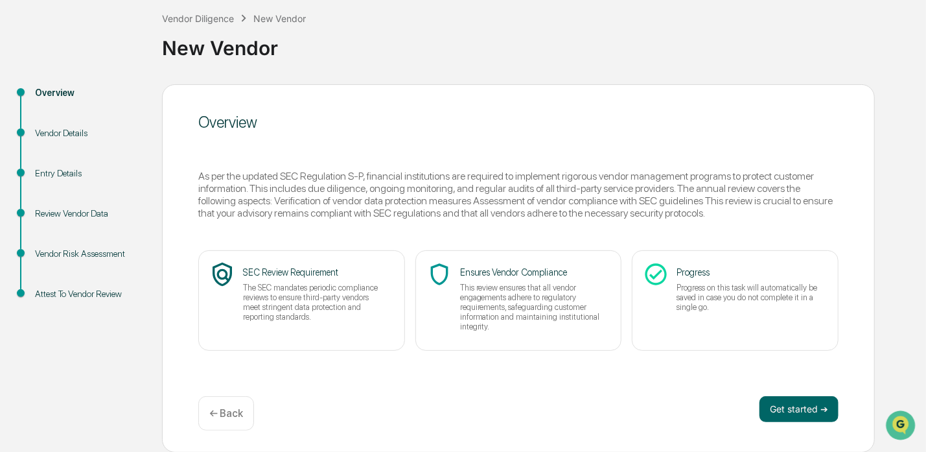
click at [82, 133] on div "Vendor Details" at bounding box center [88, 133] width 106 height 14
drag, startPoint x: 796, startPoint y: 36, endPoint x: 759, endPoint y: 24, distance: 38.7
click at [796, 36] on div "New Vendor" at bounding box center [541, 43] width 758 height 34
